Goal: Use online tool/utility: Utilize a website feature to perform a specific function

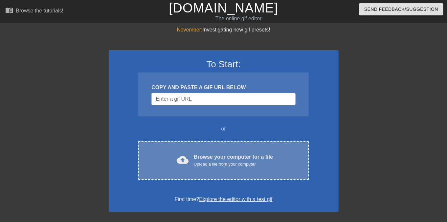
click at [231, 159] on div "Browse your computer for a file Upload a file from your computer" at bounding box center [233, 160] width 79 height 14
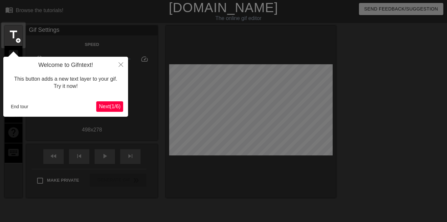
scroll to position [16, 0]
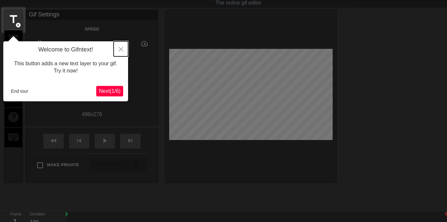
click at [120, 49] on icon "Close" at bounding box center [121, 49] width 5 height 5
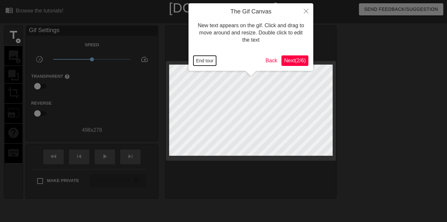
click at [211, 62] on button "End tour" at bounding box center [204, 61] width 23 height 10
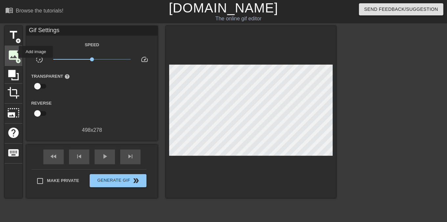
click at [14, 52] on span "image" at bounding box center [13, 55] width 12 height 12
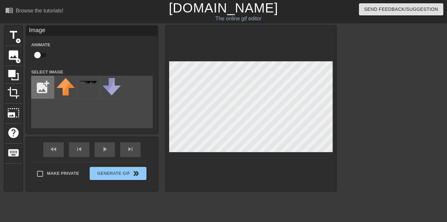
click at [43, 98] on input "file" at bounding box center [43, 87] width 22 height 22
type input "C:\fakepath\transparent-Photoroom (2).png"
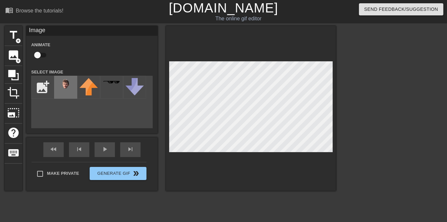
click at [67, 89] on img at bounding box center [65, 87] width 18 height 18
click at [284, 59] on div at bounding box center [251, 108] width 170 height 165
click at [284, 56] on div at bounding box center [251, 108] width 170 height 165
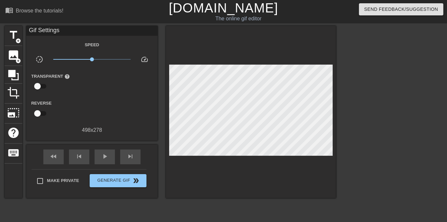
click at [40, 173] on div "Make Private Generate Gif double_arrow" at bounding box center [89, 182] width 115 height 26
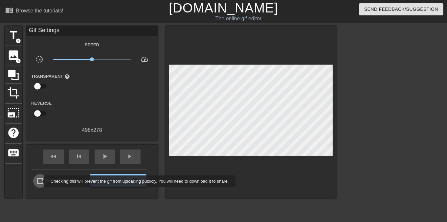
click at [39, 182] on input "Make Private" at bounding box center [40, 181] width 14 height 14
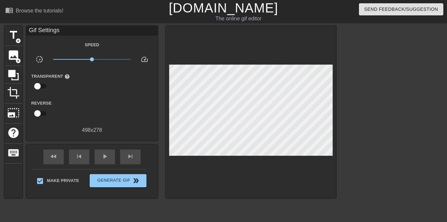
click at [362, 101] on div at bounding box center [393, 124] width 99 height 197
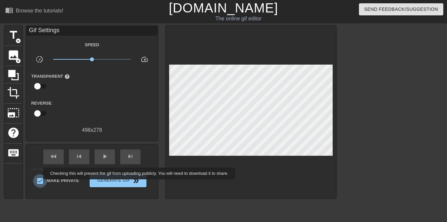
click at [39, 174] on input "Make Private" at bounding box center [40, 181] width 14 height 14
checkbox input "false"
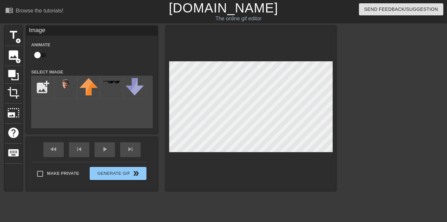
click at [35, 54] on input "checkbox" at bounding box center [37, 55] width 37 height 12
checkbox input "true"
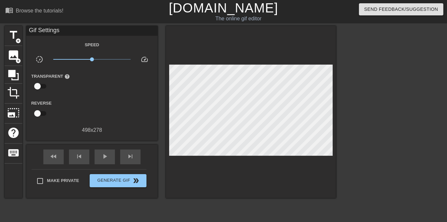
click at [224, 207] on div "title add_circle image add_circle crop photo_size_select_large help keyboard Gi…" at bounding box center [170, 124] width 331 height 197
click at [11, 56] on span "image" at bounding box center [13, 55] width 12 height 12
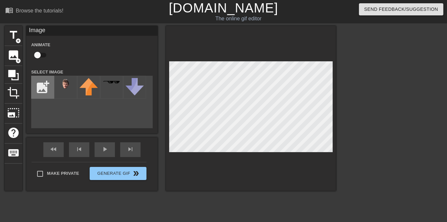
click at [34, 83] on input "file" at bounding box center [43, 87] width 22 height 22
type input "C:\fakepath\duroplm_logo.jpg"
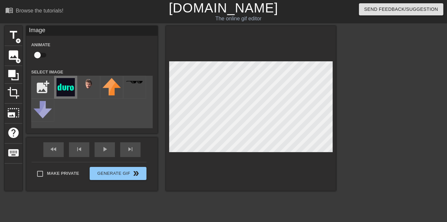
click at [71, 91] on img at bounding box center [65, 87] width 18 height 18
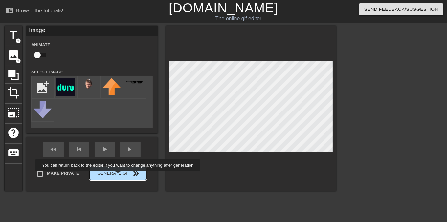
click at [119, 176] on span "Generate Gif double_arrow" at bounding box center [118, 174] width 52 height 8
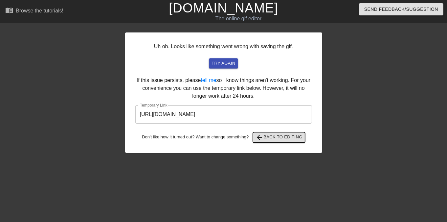
click at [279, 136] on span "arrow_back Back to Editing" at bounding box center [279, 138] width 47 height 8
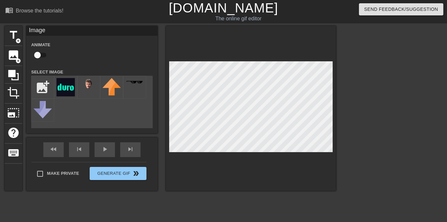
click at [37, 53] on input "checkbox" at bounding box center [37, 55] width 37 height 12
checkbox input "true"
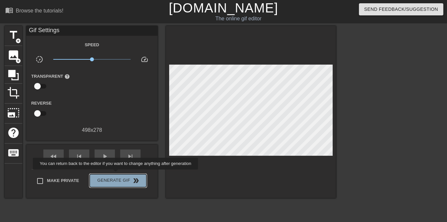
click at [116, 174] on button "Generate Gif double_arrow" at bounding box center [118, 180] width 57 height 13
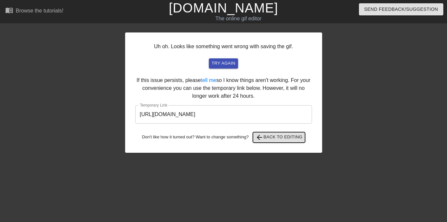
click at [273, 137] on span "arrow_back Back to Editing" at bounding box center [279, 138] width 47 height 8
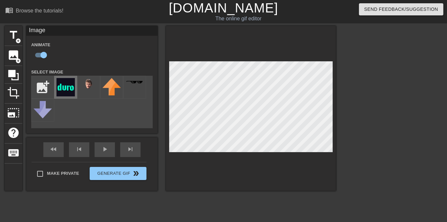
click at [69, 87] on img at bounding box center [65, 87] width 18 height 18
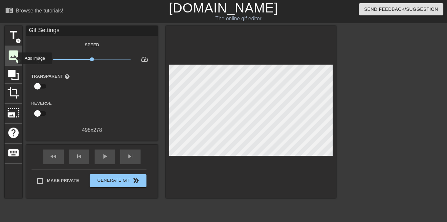
click at [13, 58] on span "image" at bounding box center [13, 55] width 12 height 12
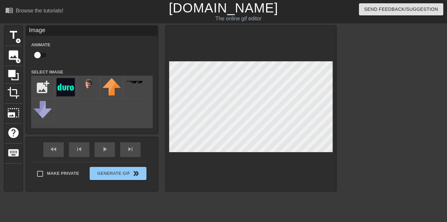
click at [236, 222] on html "menu_book Browse the tutorials! [DOMAIN_NAME] The online gif editor Send Feedba…" at bounding box center [223, 145] width 447 height 291
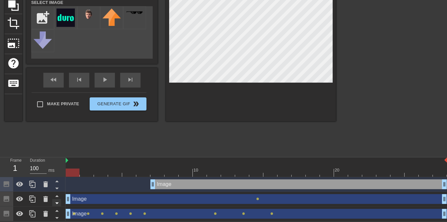
drag, startPoint x: 252, startPoint y: 199, endPoint x: 58, endPoint y: 201, distance: 193.5
click at [58, 201] on div "Frame 1 Duration 100 ms 10 20 Image drag_handle drag_handle Image drag_handle d…" at bounding box center [223, 190] width 447 height 64
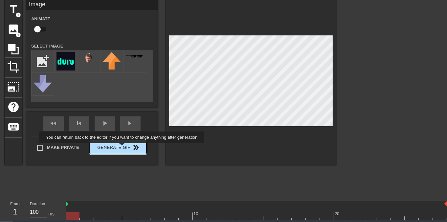
click at [123, 148] on button "Generate Gif double_arrow" at bounding box center [118, 147] width 57 height 13
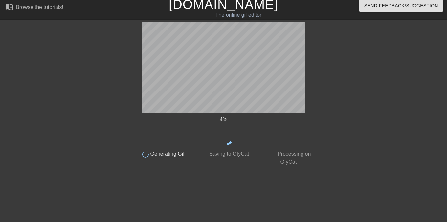
scroll to position [3, 0]
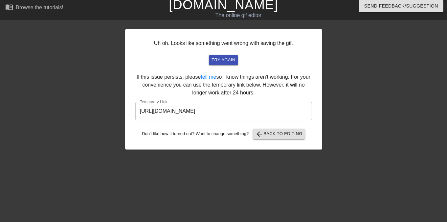
click at [289, 115] on input "[URL][DOMAIN_NAME]" at bounding box center [223, 111] width 177 height 18
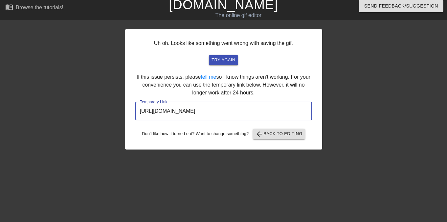
click at [289, 115] on input "[URL][DOMAIN_NAME]" at bounding box center [223, 111] width 177 height 18
click at [286, 111] on input "[URL][DOMAIN_NAME]" at bounding box center [223, 111] width 177 height 18
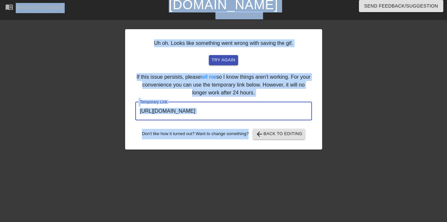
click at [286, 111] on input "[URL][DOMAIN_NAME]" at bounding box center [223, 111] width 177 height 18
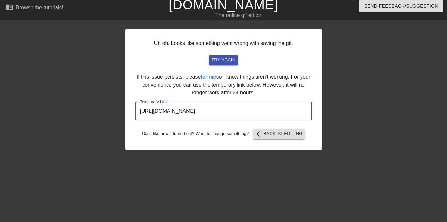
click at [286, 111] on input "[URL][DOMAIN_NAME]" at bounding box center [223, 111] width 177 height 18
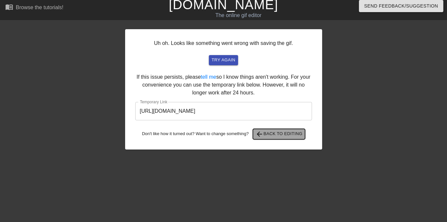
click at [280, 131] on span "arrow_back Back to Editing" at bounding box center [279, 134] width 47 height 8
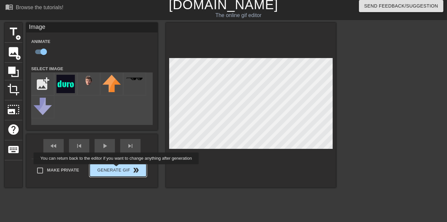
click at [117, 169] on div "Make Private Generate Gif double_arrow" at bounding box center [89, 172] width 115 height 26
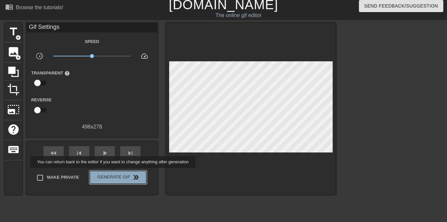
click at [114, 174] on span "Generate Gif double_arrow" at bounding box center [118, 178] width 52 height 8
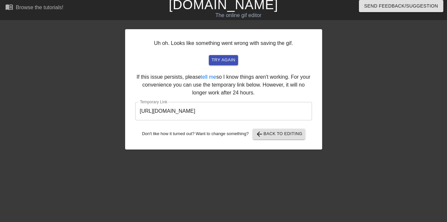
click at [285, 113] on input "[URL][DOMAIN_NAME]" at bounding box center [223, 111] width 177 height 18
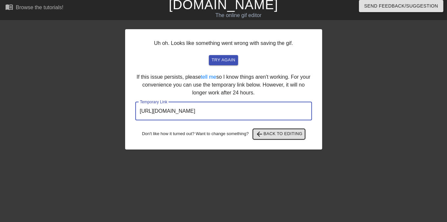
click at [278, 134] on span "arrow_back Back to Editing" at bounding box center [279, 134] width 47 height 8
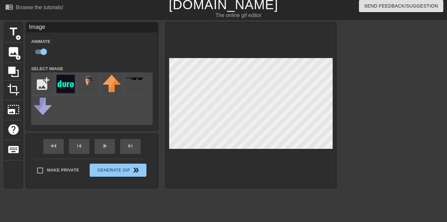
scroll to position [70, 0]
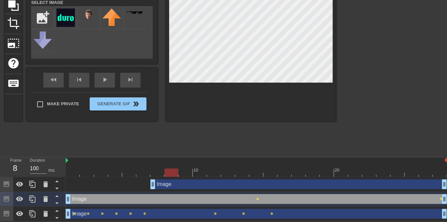
click at [192, 189] on div "Image drag_handle drag_handle" at bounding box center [298, 185] width 297 height 10
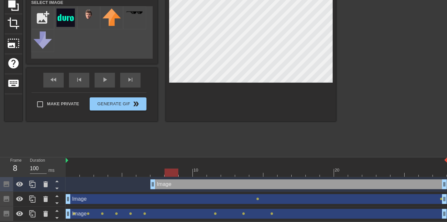
click at [187, 203] on div "Image drag_handle drag_handle" at bounding box center [256, 199] width 381 height 10
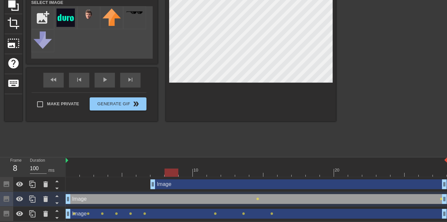
click at [205, 188] on div "Image drag_handle drag_handle" at bounding box center [298, 185] width 297 height 10
checkbox input "false"
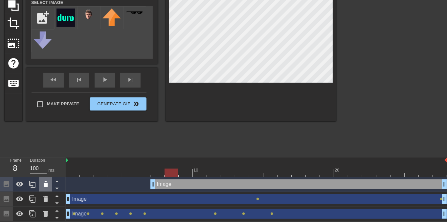
click at [45, 185] on icon at bounding box center [45, 185] width 5 height 6
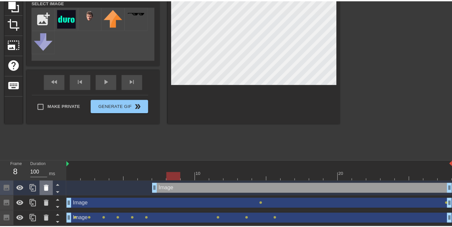
scroll to position [65, 0]
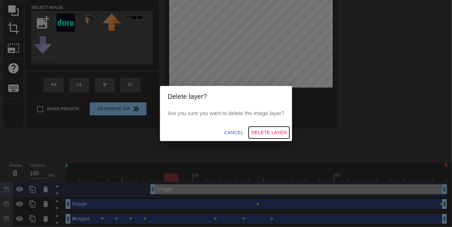
click at [263, 133] on span "Delete Layer" at bounding box center [268, 133] width 35 height 8
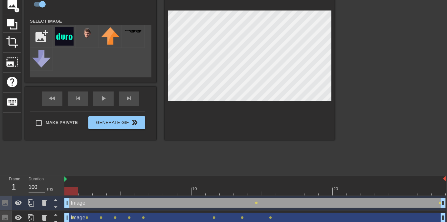
scroll to position [49, 2]
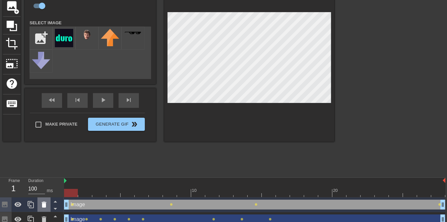
click at [43, 204] on icon at bounding box center [44, 205] width 5 height 6
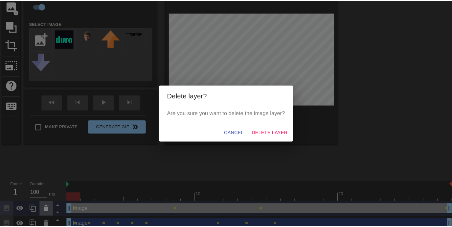
scroll to position [49, 0]
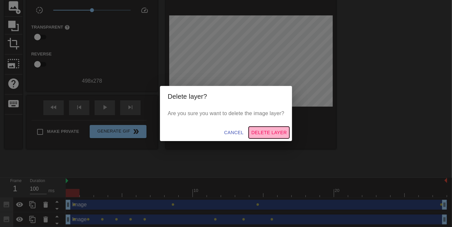
click at [277, 132] on span "Delete Layer" at bounding box center [268, 133] width 35 height 8
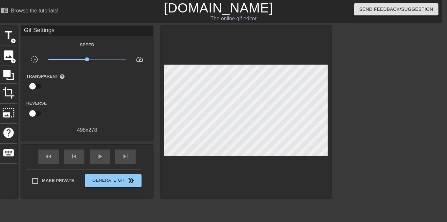
scroll to position [0, 0]
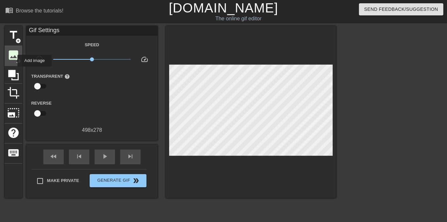
click at [13, 61] on span "image" at bounding box center [13, 55] width 12 height 12
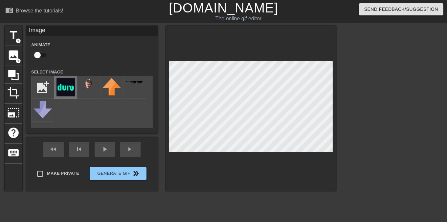
click at [66, 91] on img at bounding box center [65, 87] width 18 height 18
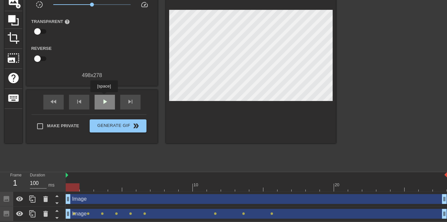
click at [104, 98] on span "play_arrow" at bounding box center [105, 102] width 8 height 8
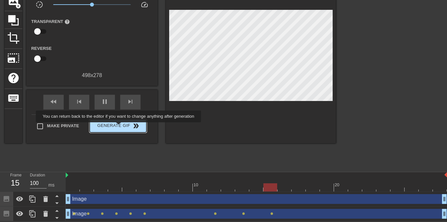
click at [119, 127] on span "Generate Gif double_arrow" at bounding box center [118, 126] width 52 height 8
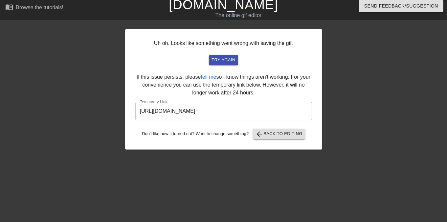
click at [278, 113] on input "[URL][DOMAIN_NAME]" at bounding box center [223, 111] width 177 height 18
click at [46, 5] on div "Browse the tutorials!" at bounding box center [40, 8] width 48 height 6
click at [302, 136] on span "arrow_back Back to Editing" at bounding box center [279, 134] width 47 height 8
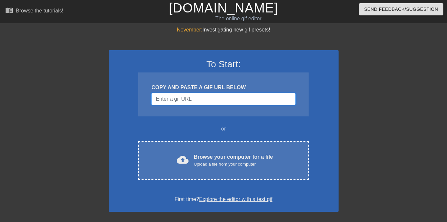
click at [206, 104] on input "Username" at bounding box center [223, 99] width 144 height 12
paste input "[URL][DOMAIN_NAME][DOMAIN_NAME]"
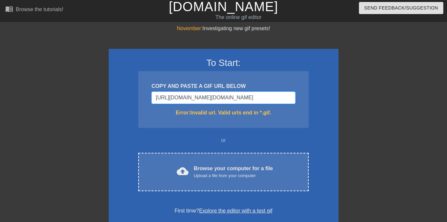
click at [195, 98] on input "[URL][DOMAIN_NAME][DOMAIN_NAME]" at bounding box center [223, 98] width 144 height 12
click at [331, 105] on div "To Start: COPY AND PASTE A GIF URL BELOW [URL][DOMAIN_NAME][DOMAIN_NAME] Error:…" at bounding box center [224, 136] width 230 height 175
click at [214, 97] on input "[URL][DOMAIN_NAME][DOMAIN_NAME]" at bounding box center [223, 98] width 144 height 12
paste input "[DOMAIN_NAME][URL]"
type input "[URL][DOMAIN_NAME]"
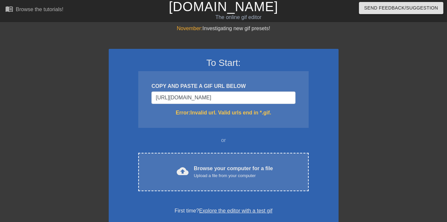
click at [327, 116] on div "To Start: COPY AND PASTE A GIF URL BELOW [URL][DOMAIN_NAME] Error: Invalid url.…" at bounding box center [224, 136] width 230 height 175
